Goal: Ask a question

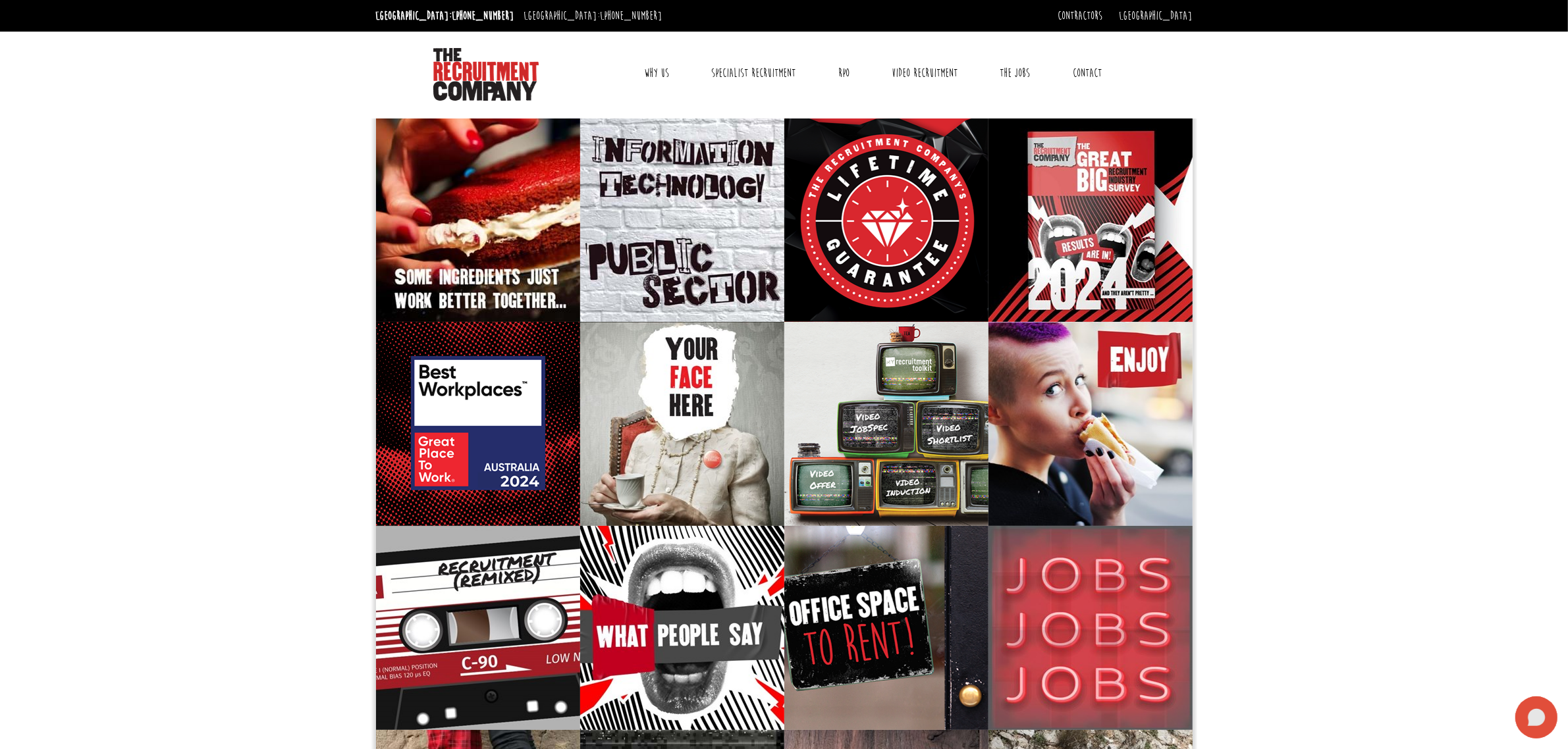
click at [1529, 721] on icon at bounding box center [1536, 717] width 17 height 17
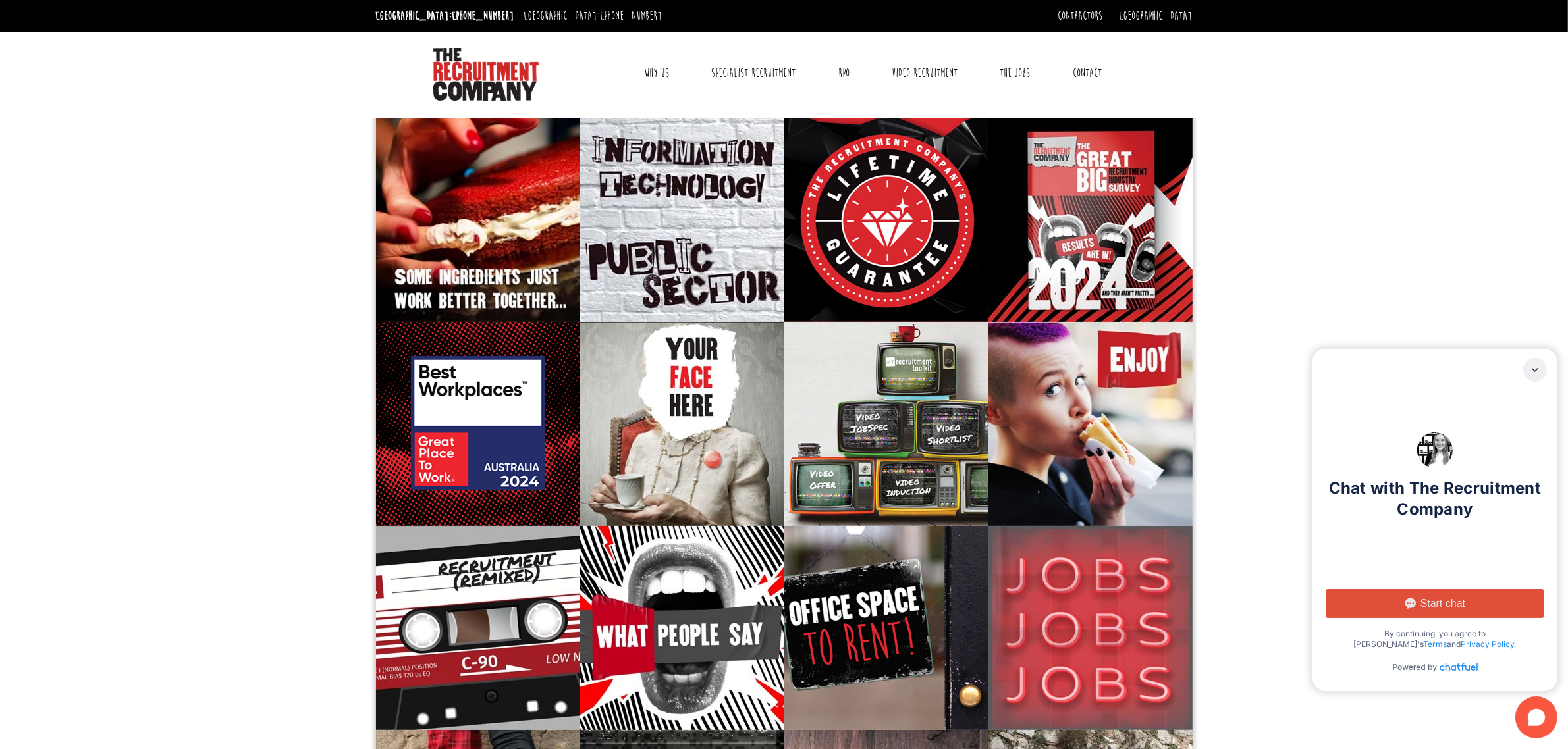
click at [1466, 608] on button "Start chat" at bounding box center [1435, 603] width 219 height 29
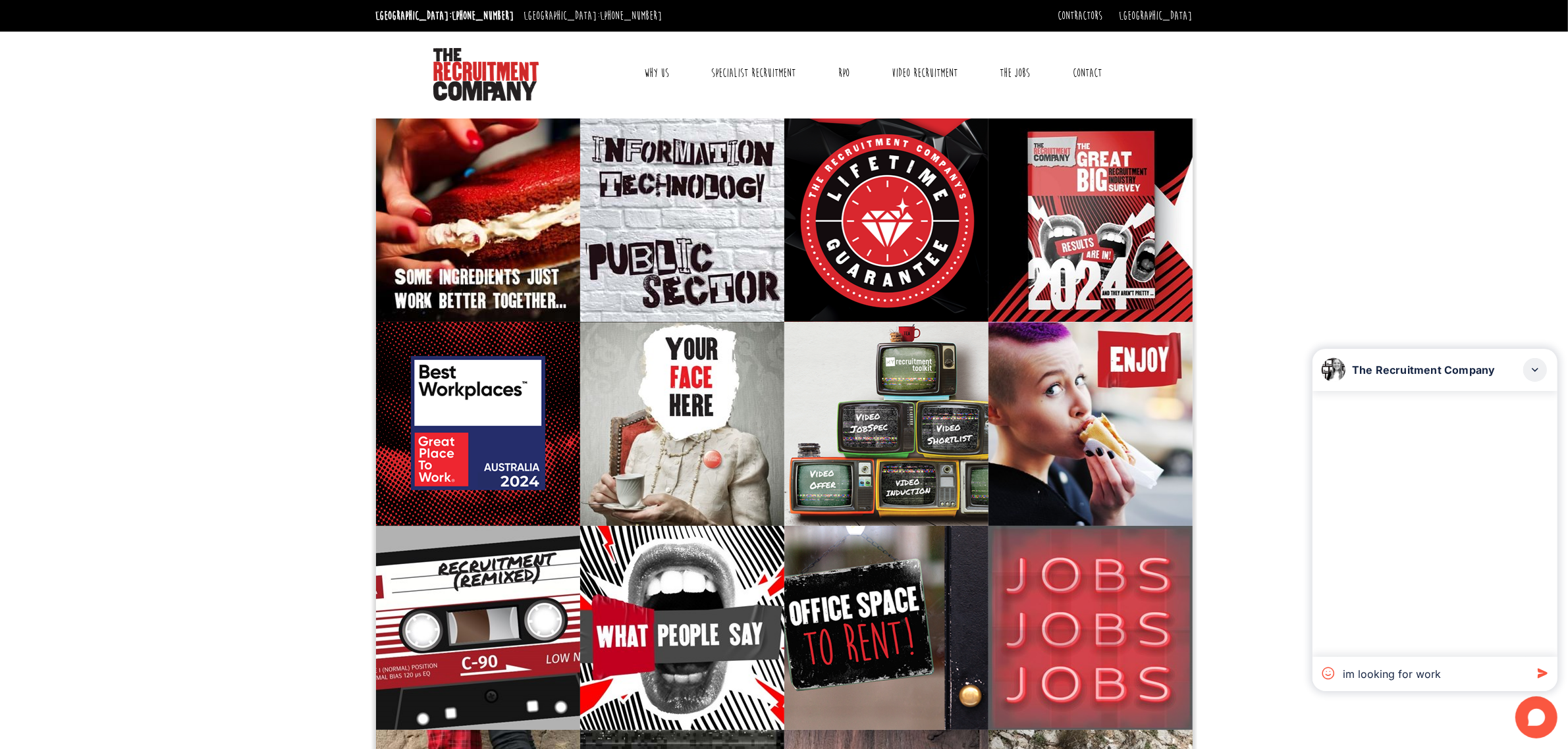
type textarea "im looking for work"
click at [1544, 673] on icon at bounding box center [1542, 673] width 10 height 10
click at [1407, 672] on textarea at bounding box center [1432, 674] width 188 height 34
paste textarea "im looking for work"
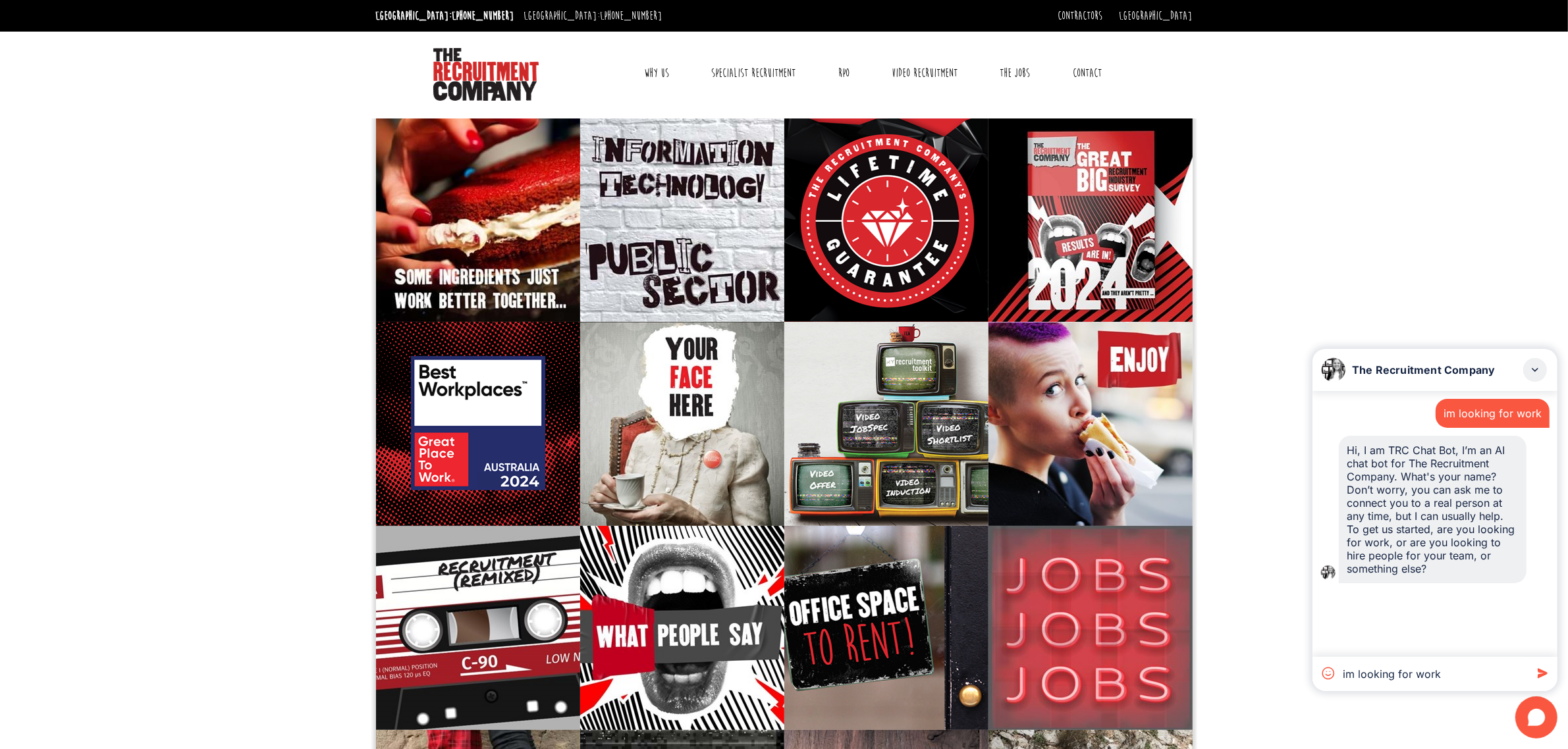
type textarea "im looking for work"
click at [1541, 673] on icon at bounding box center [1541, 673] width 23 height 23
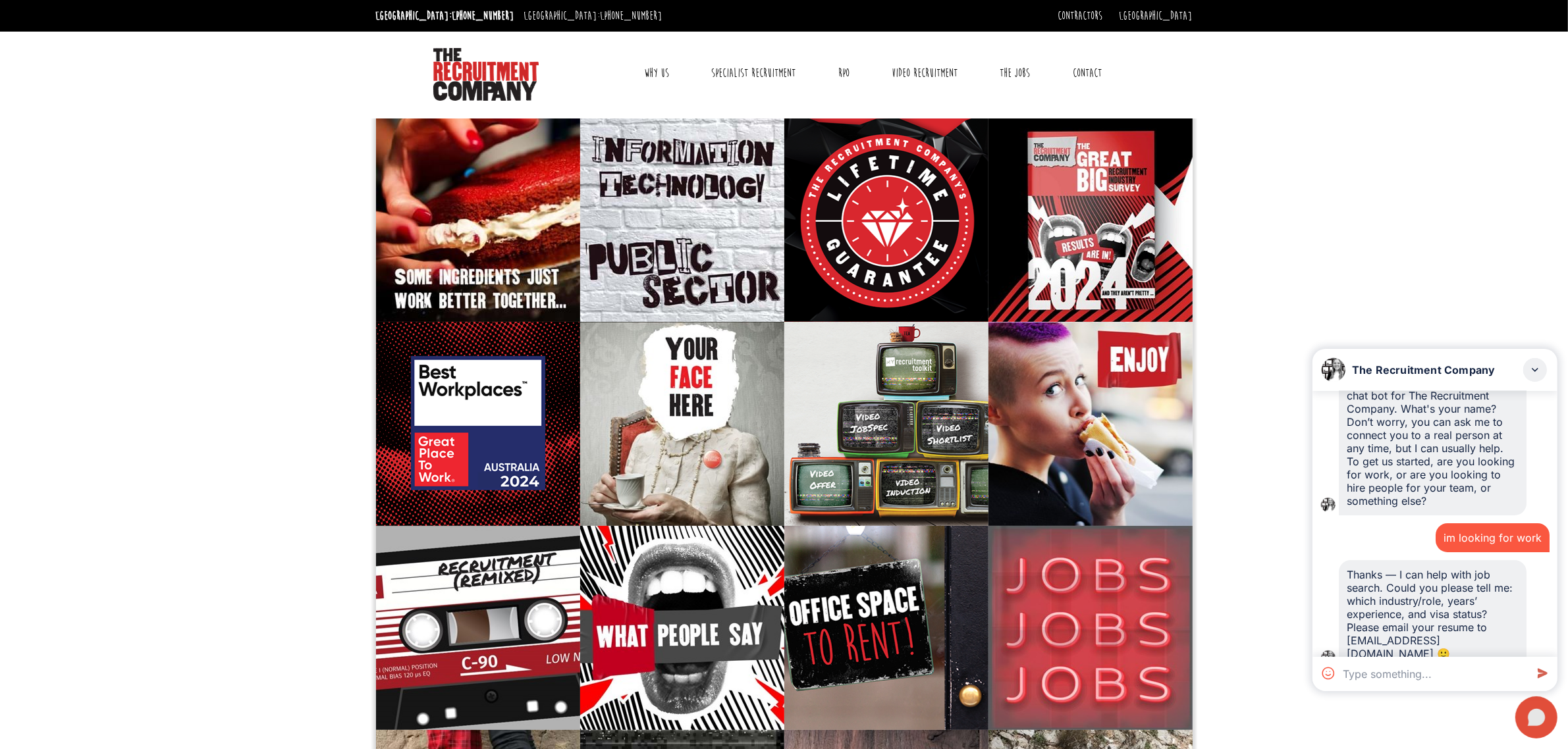
scroll to position [87, 0]
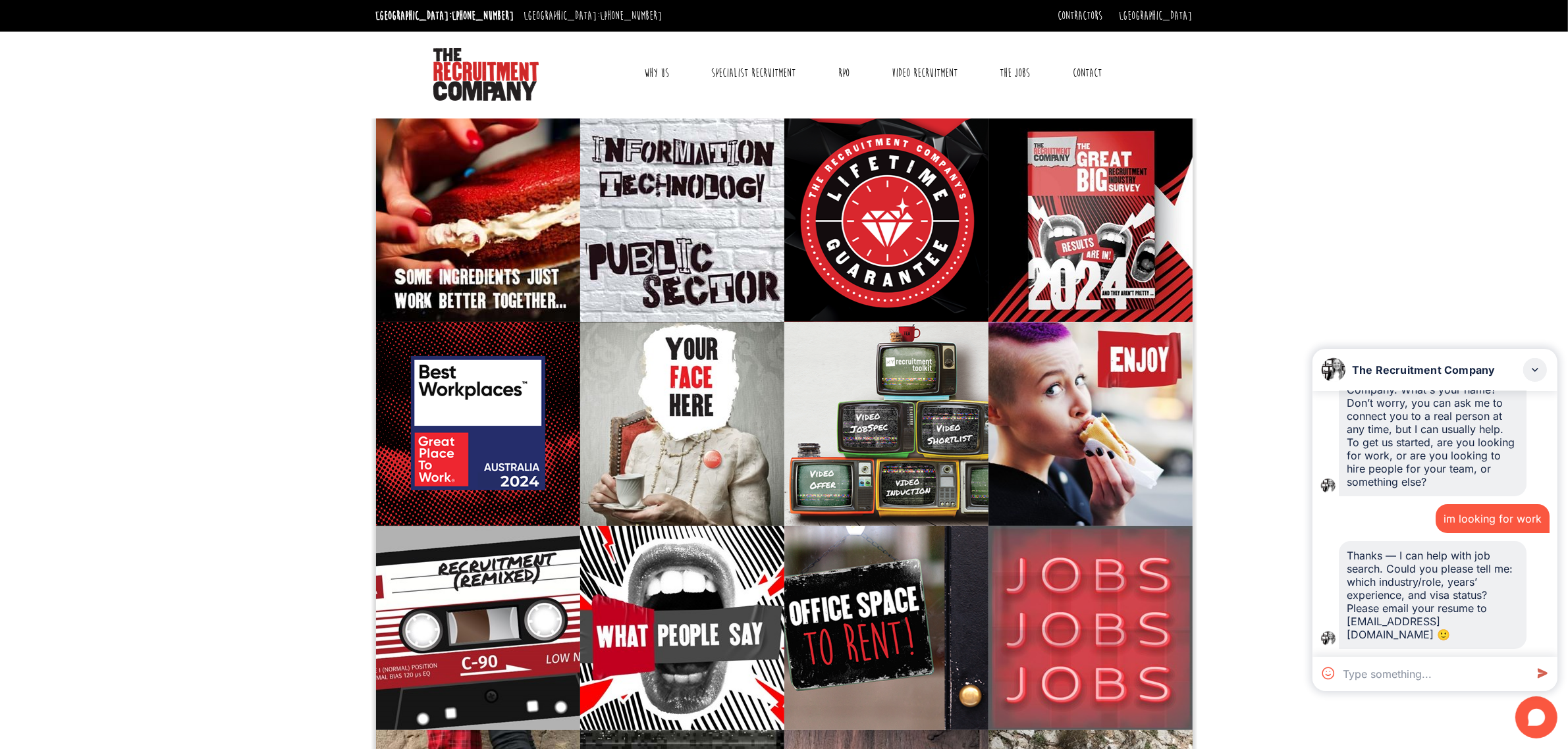
click at [1413, 680] on textarea at bounding box center [1432, 674] width 188 height 34
paste textarea "Lorem Ipsumdo (sita consec adipisc el seddoei): Te, I ut LAB Etdo Mag, A’e ad M…"
type textarea "Lorem Ipsumdo (sita consec adipisc el seddoei): Te, I ut LAB Etdo Mag, A’e ad M…"
click at [1429, 677] on textarea at bounding box center [1432, 674] width 188 height 34
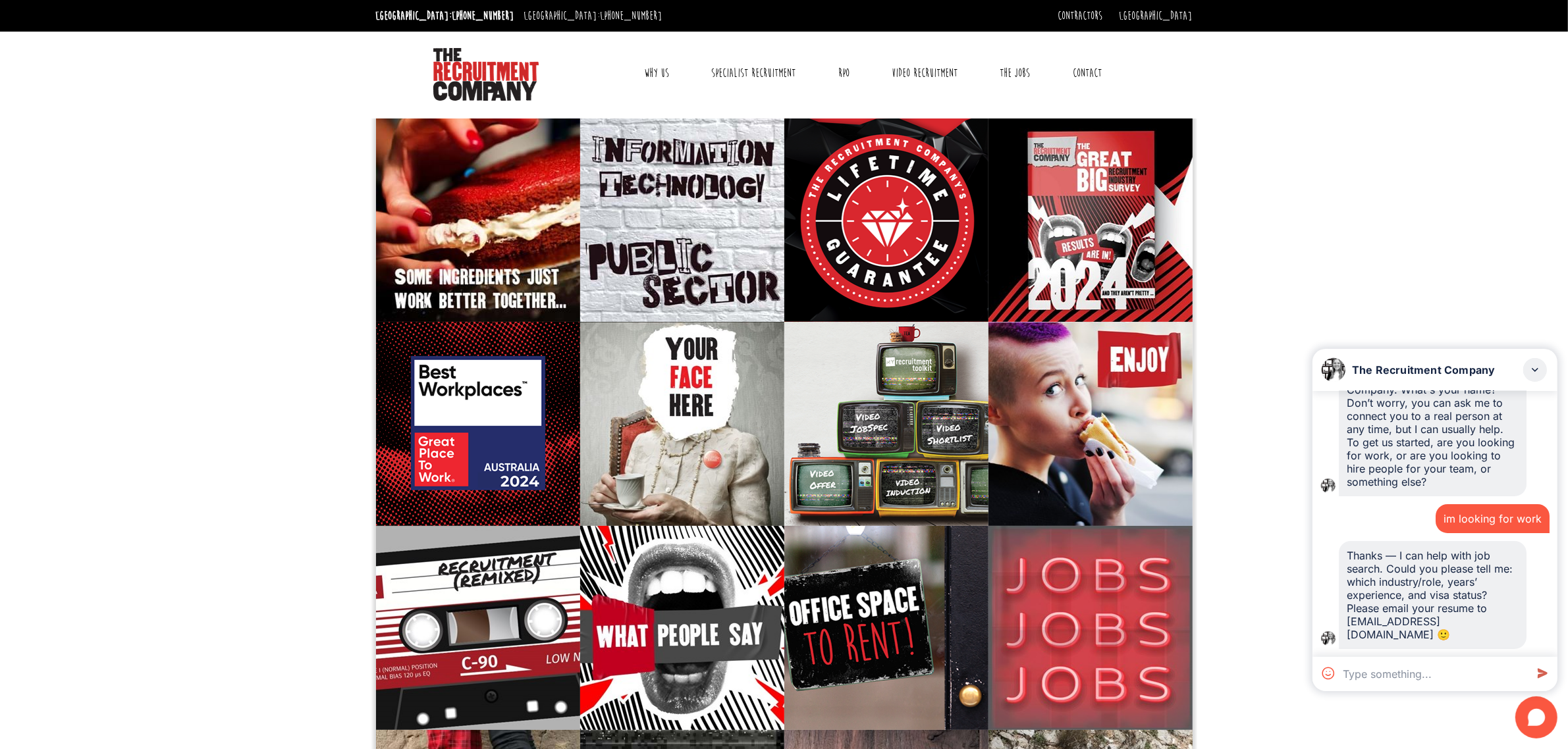
click at [1489, 504] on div "im looking for work" at bounding box center [1492, 518] width 114 height 29
click at [1483, 528] on div "im looking for work" at bounding box center [1492, 518] width 114 height 29
click at [1397, 682] on textarea at bounding box center [1432, 674] width 188 height 34
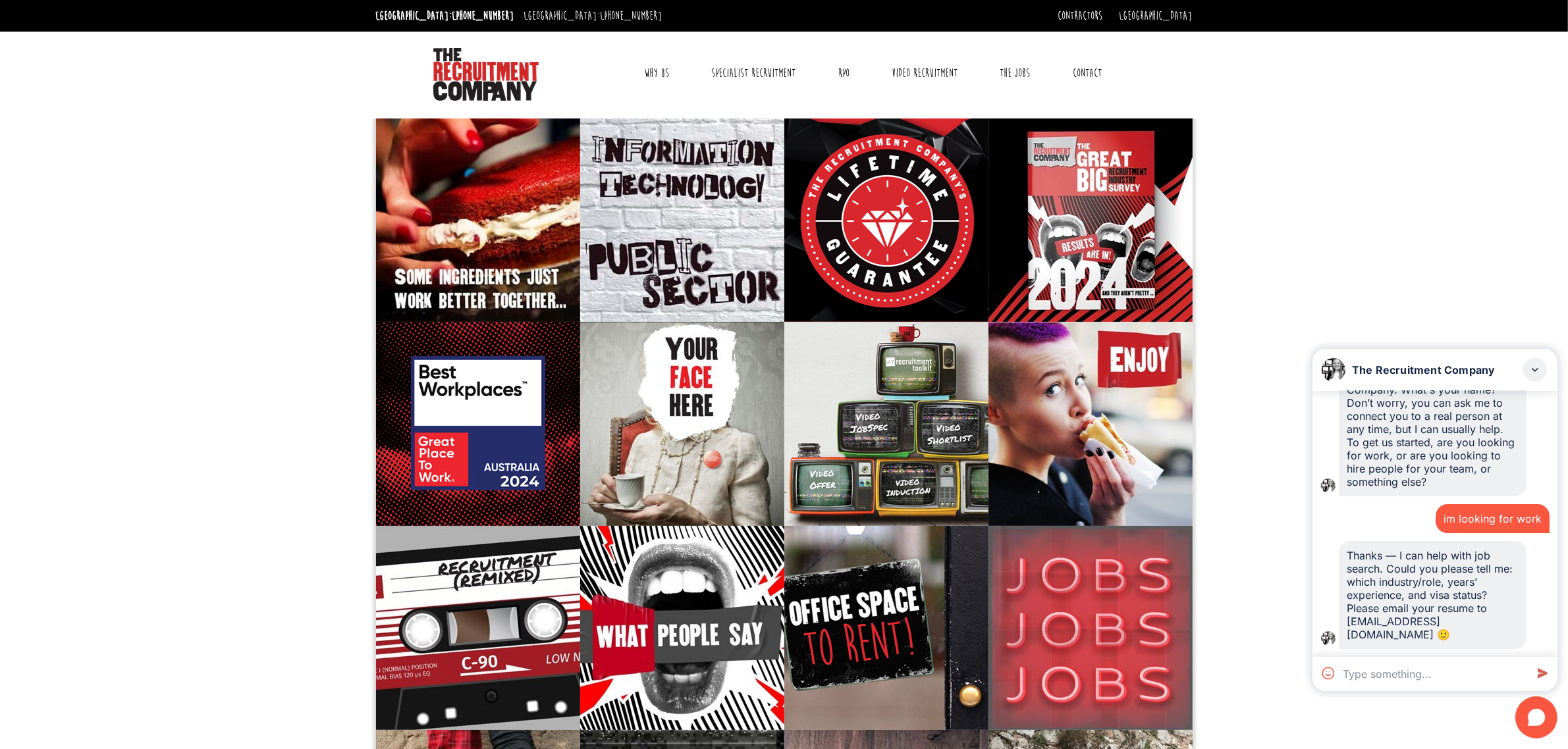
paste textarea "im looking for work"
type textarea "im looking for work"
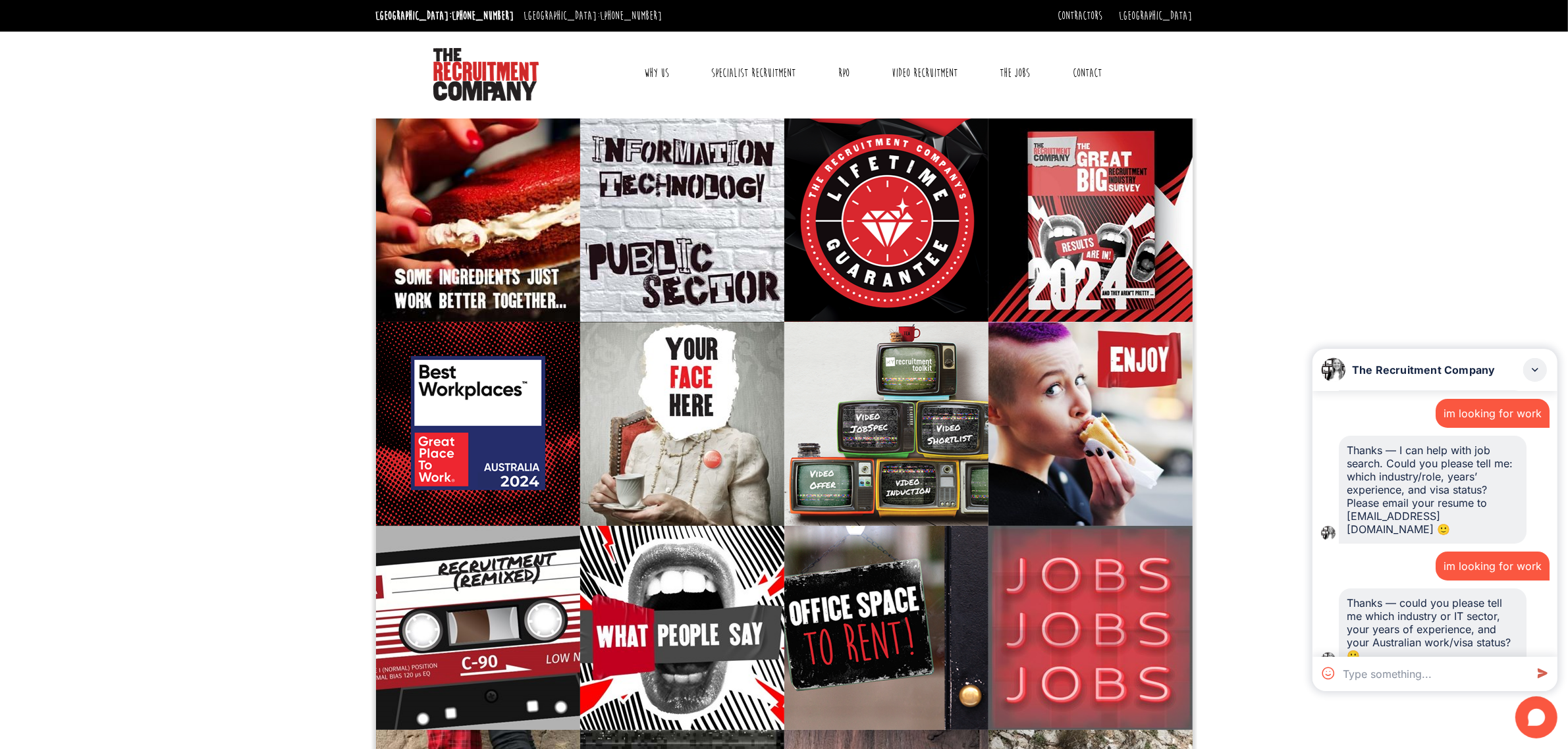
scroll to position [213, 0]
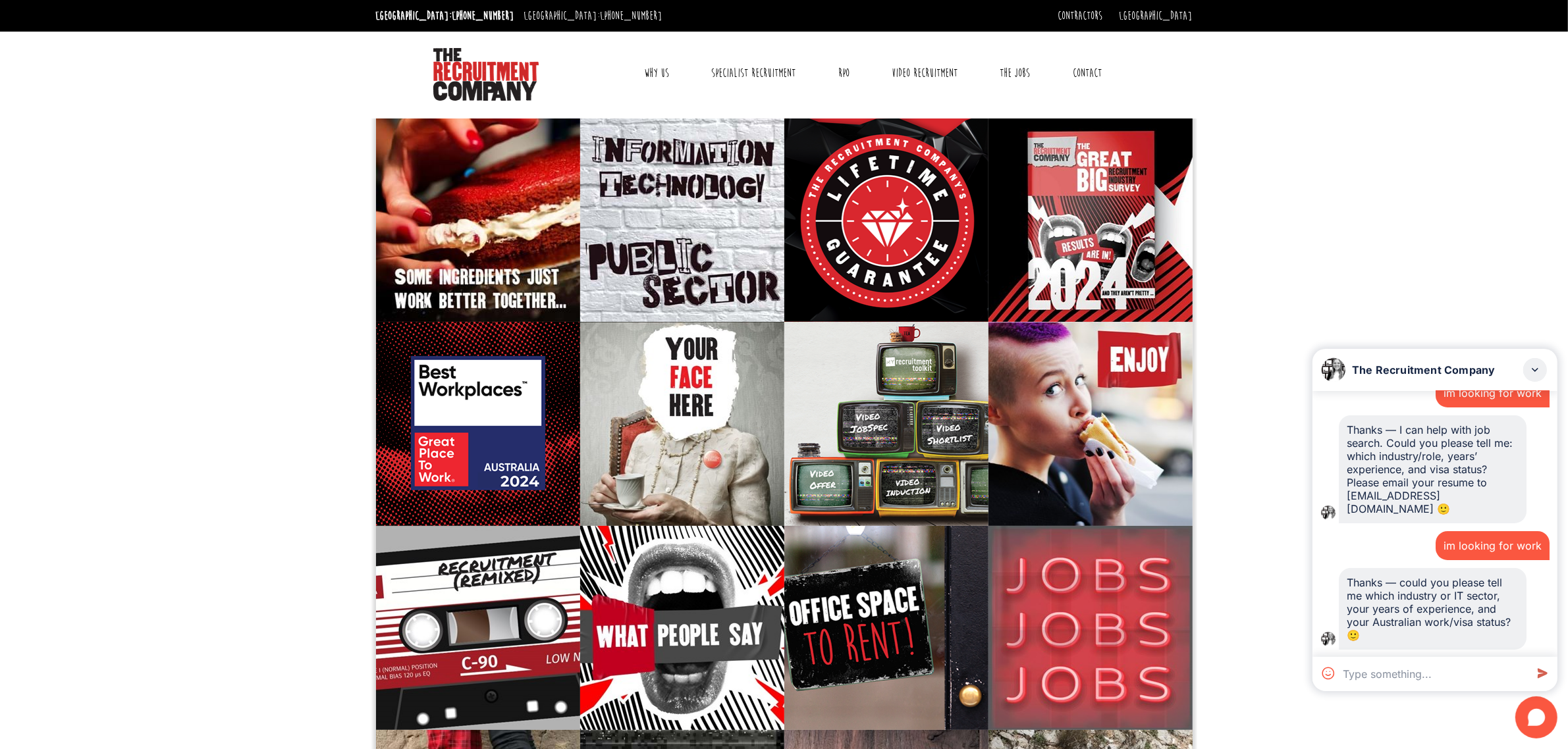
click at [1472, 679] on textarea at bounding box center [1432, 674] width 188 height 34
type textarea "i don't have IT experinece"
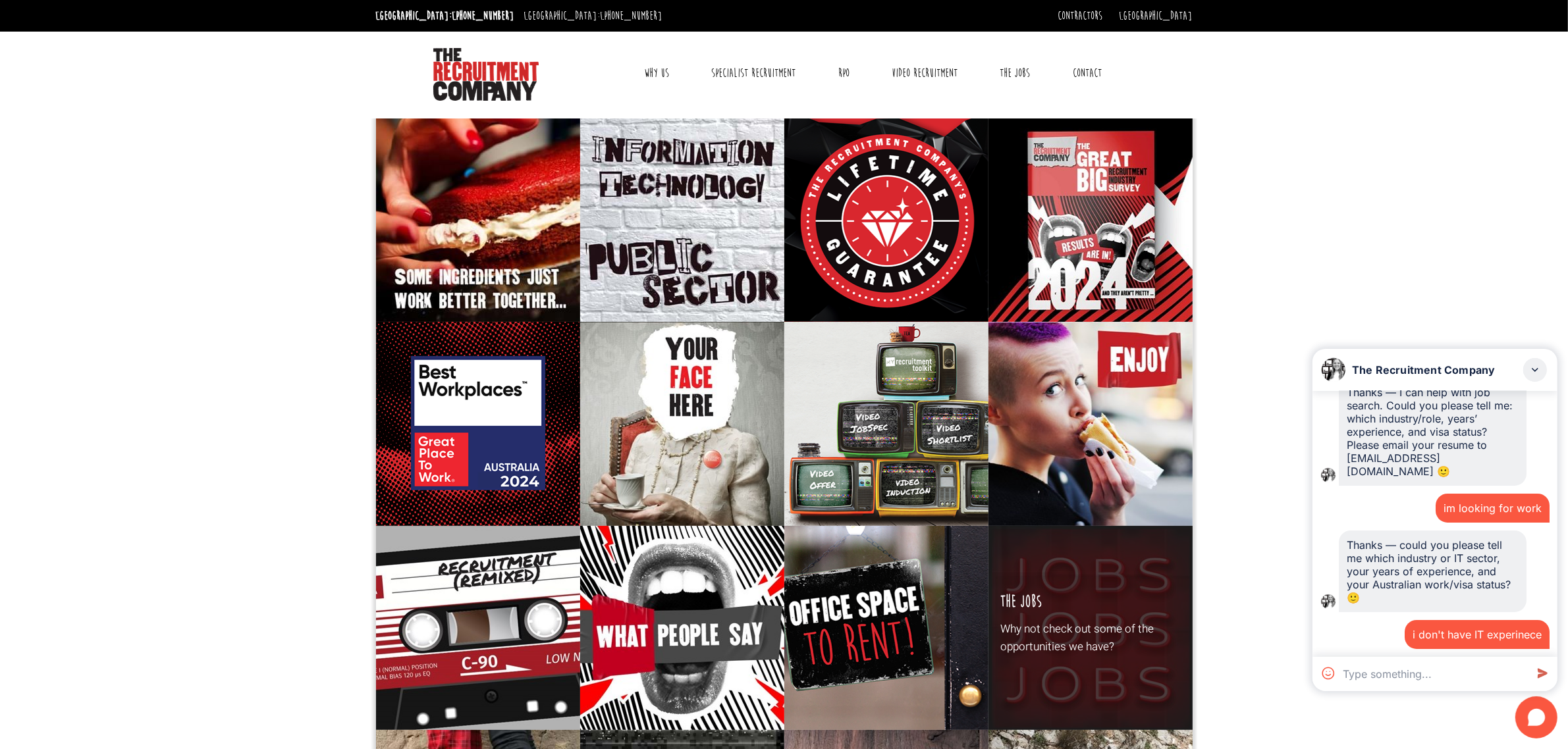
scroll to position [379, 0]
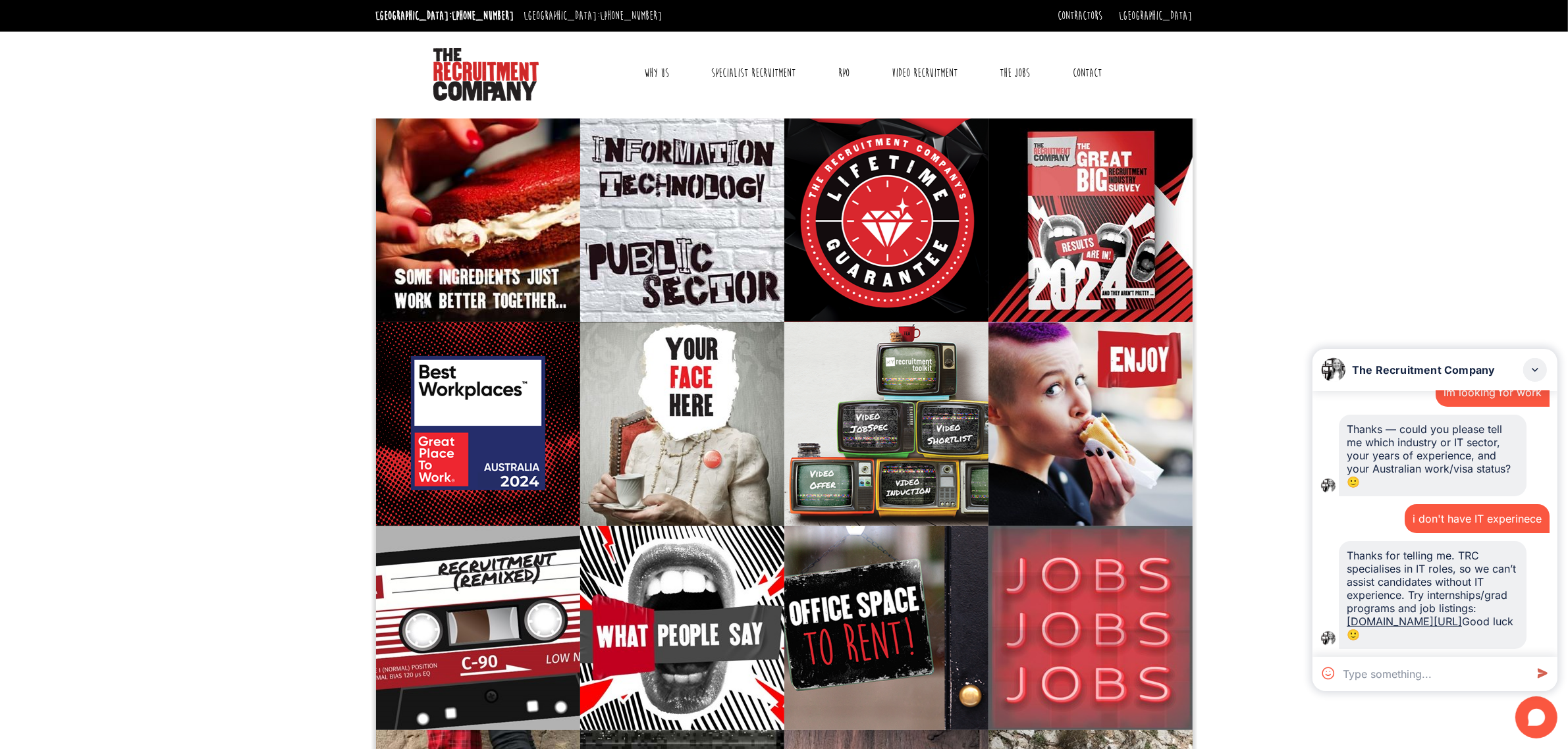
click at [1442, 682] on textarea at bounding box center [1432, 674] width 188 height 34
drag, startPoint x: 1434, startPoint y: 462, endPoint x: 1489, endPoint y: 641, distance: 187.3
click at [1489, 641] on div "im looking for work Hi, I am TRC Chat Bot, I’m an AI chat bot for The Recruitme…" at bounding box center [1435, 524] width 245 height 266
click at [1350, 509] on div "i don't have IT experinece" at bounding box center [1434, 518] width 229 height 29
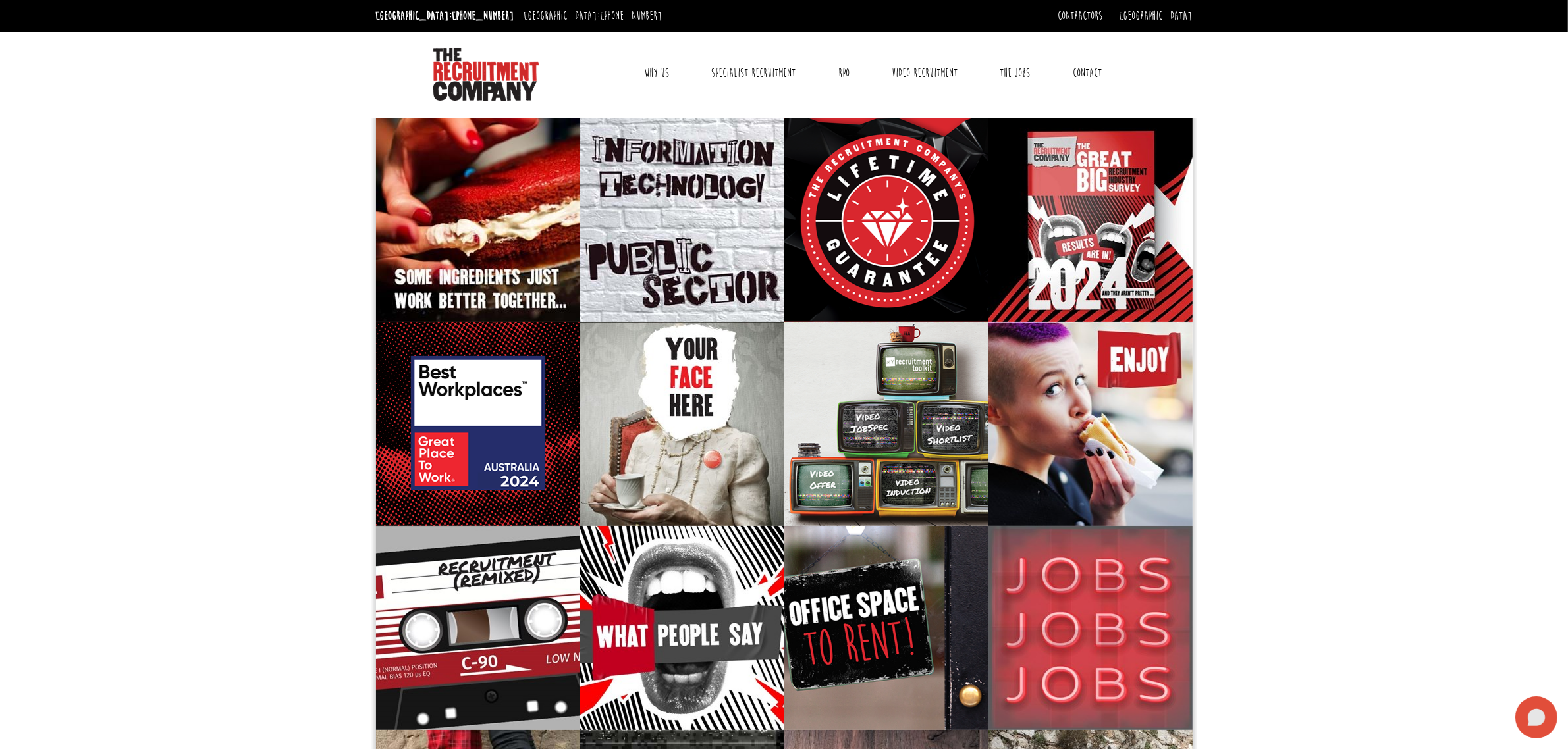
drag, startPoint x: 1530, startPoint y: 715, endPoint x: 1523, endPoint y: 716, distance: 7.1
click at [1530, 715] on icon at bounding box center [1536, 717] width 17 height 17
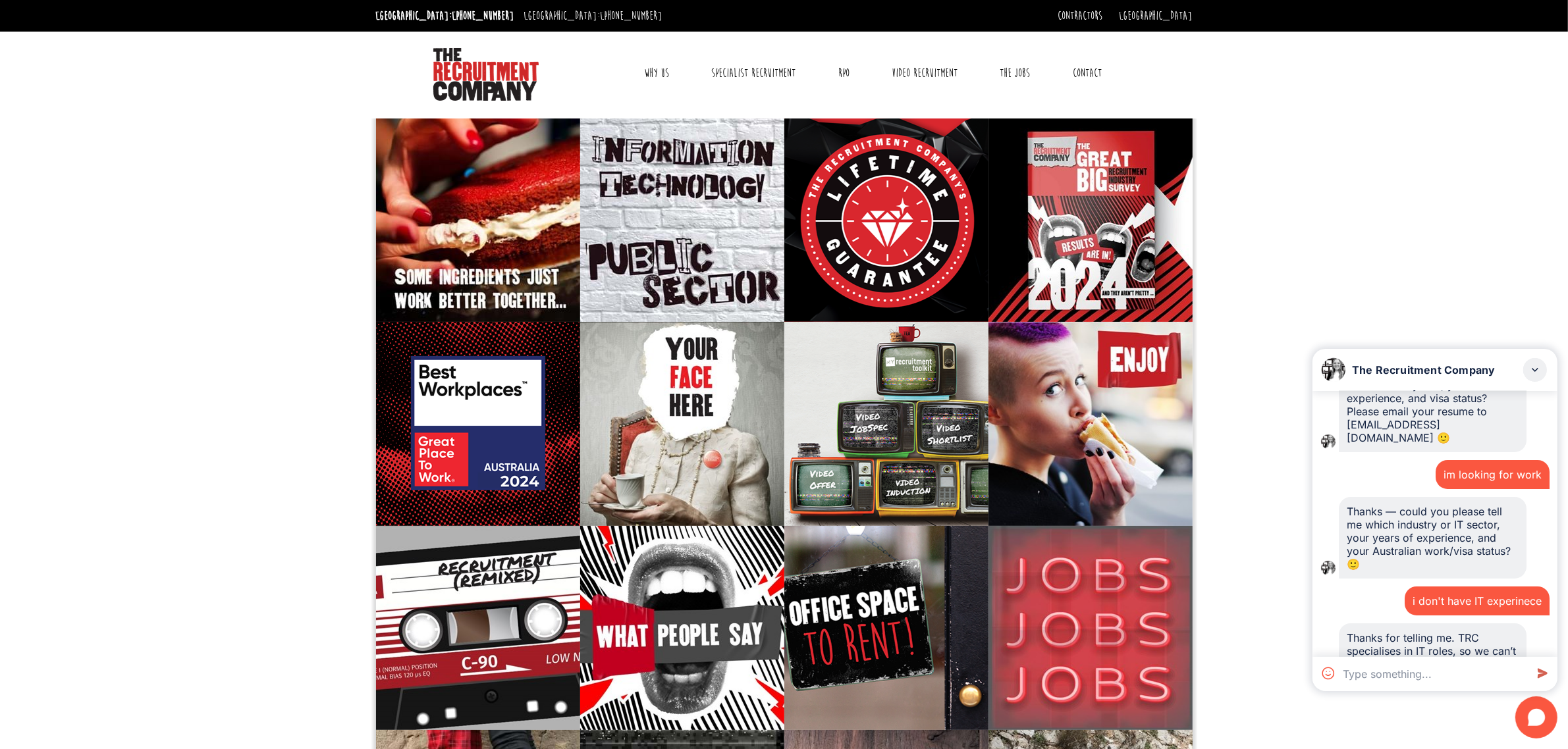
scroll to position [379, 0]
